Goal: Navigation & Orientation: Find specific page/section

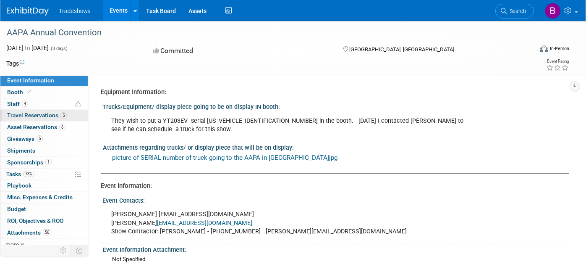
click at [33, 116] on span "Travel Reservations 5" at bounding box center [37, 115] width 60 height 7
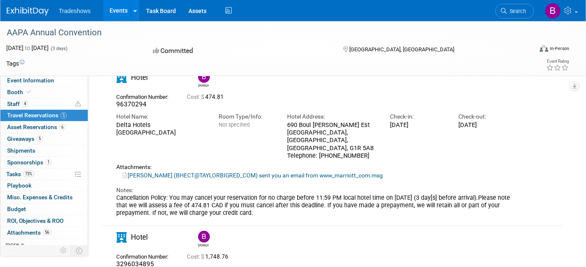
scroll to position [23, 0]
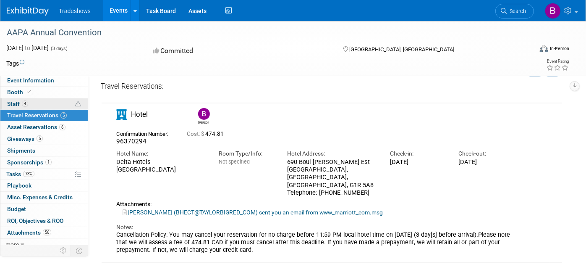
click at [16, 102] on span "Staff 4" at bounding box center [17, 103] width 21 height 7
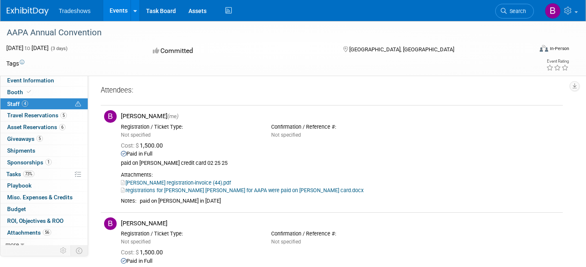
scroll to position [0, 0]
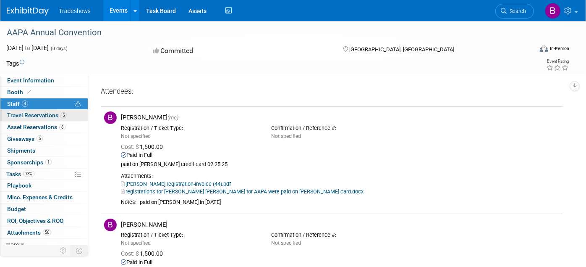
click at [28, 113] on span "Travel Reservations 5" at bounding box center [37, 115] width 60 height 7
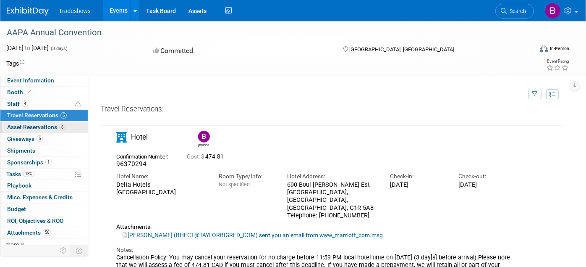
click at [29, 126] on span "Asset Reservations 6" at bounding box center [36, 127] width 58 height 7
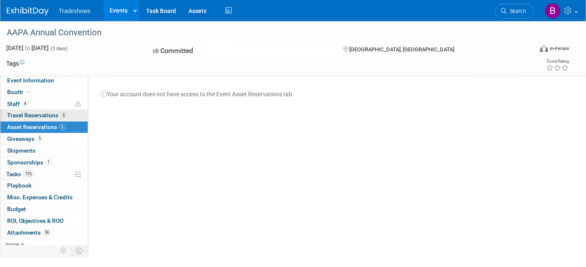
click at [17, 112] on span "Travel Reservations 5" at bounding box center [37, 115] width 60 height 7
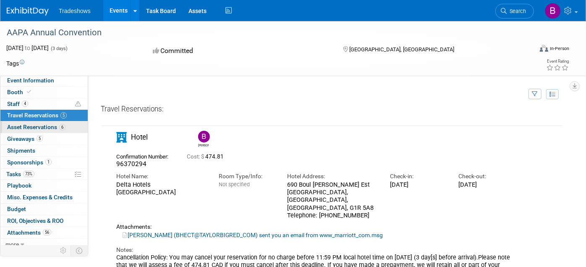
click at [38, 127] on span "Asset Reservations 6" at bounding box center [36, 127] width 58 height 7
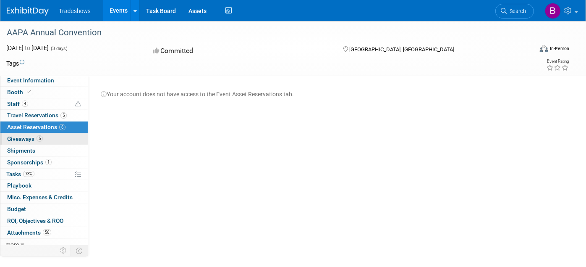
click at [19, 140] on span "Giveaways 5" at bounding box center [25, 138] width 36 height 7
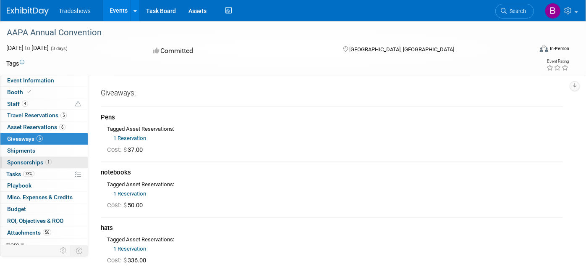
click at [20, 160] on span "Sponsorships 1" at bounding box center [29, 162] width 45 height 7
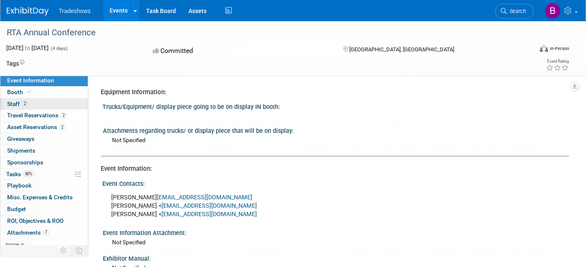
click at [13, 103] on span "Staff 2" at bounding box center [17, 103] width 21 height 7
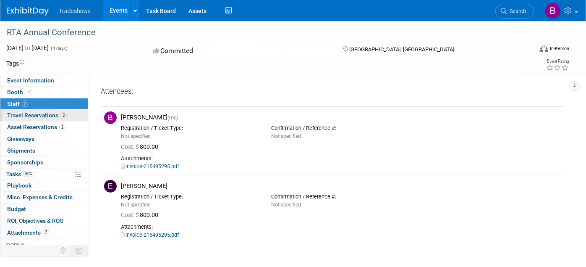
click at [36, 114] on span "Travel Reservations 2" at bounding box center [37, 115] width 60 height 7
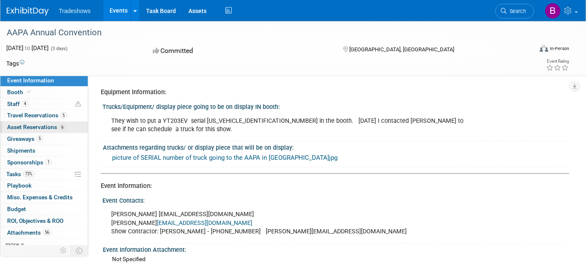
click at [37, 125] on span "Asset Reservations 6" at bounding box center [36, 127] width 58 height 7
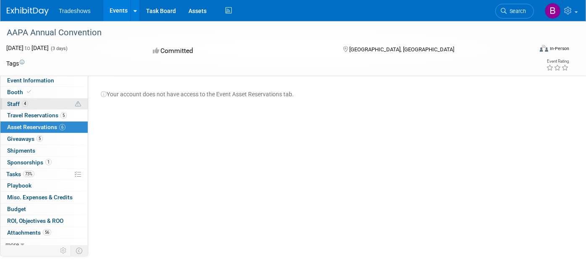
click at [14, 102] on span "Staff 4" at bounding box center [17, 103] width 21 height 7
